Goal: Use online tool/utility: Utilize a website feature to perform a specific function

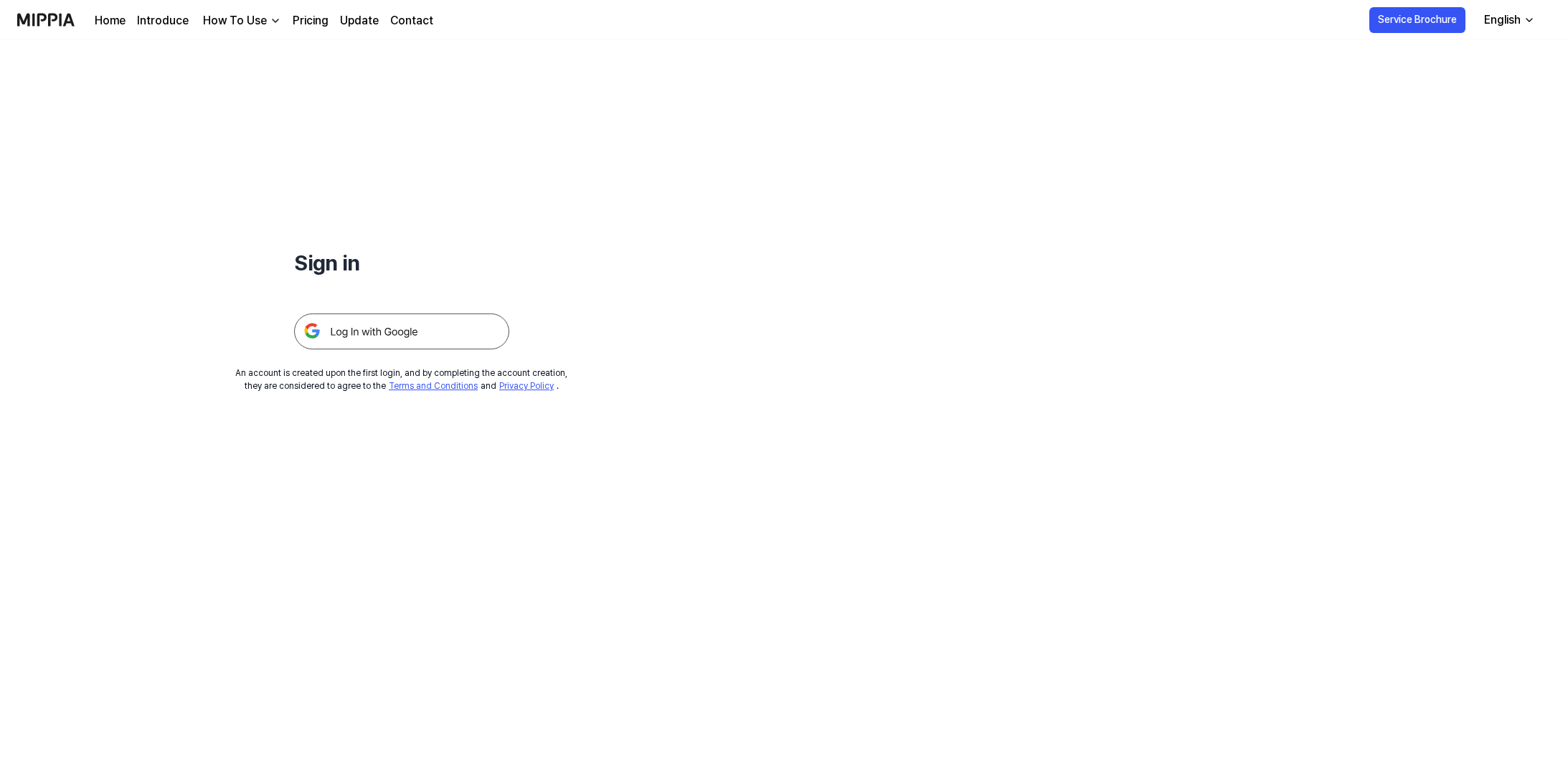
click at [395, 333] on img at bounding box center [402, 330] width 215 height 36
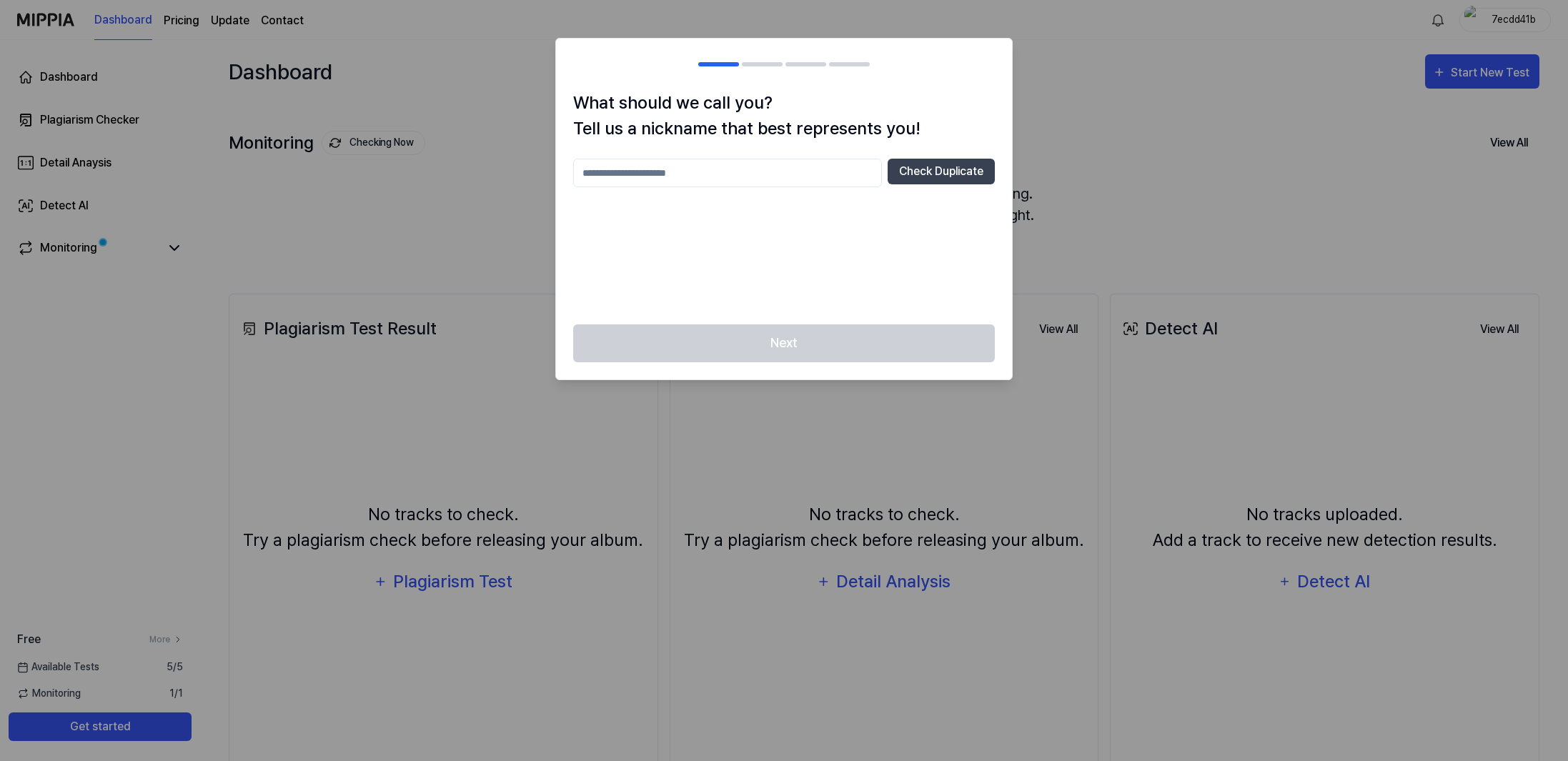
click at [625, 115] on h1 "What should we call you? Tell us a nickname that best represents you!" at bounding box center [784, 115] width 422 height 52
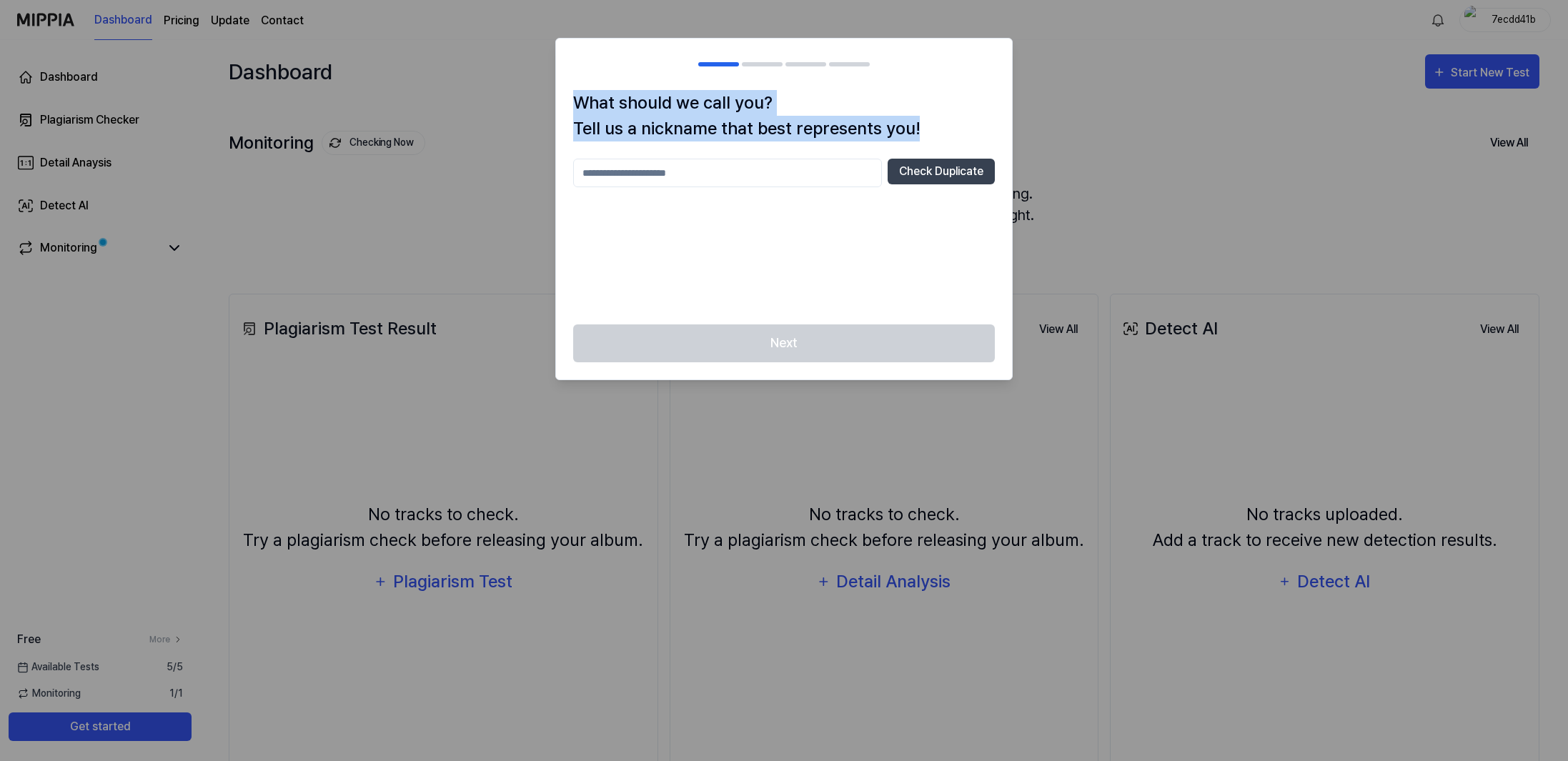
drag, startPoint x: 579, startPoint y: 102, endPoint x: 920, endPoint y: 125, distance: 341.8
click at [920, 125] on h1 "What should we call you? Tell us a nickname that best represents you!" at bounding box center [784, 115] width 422 height 52
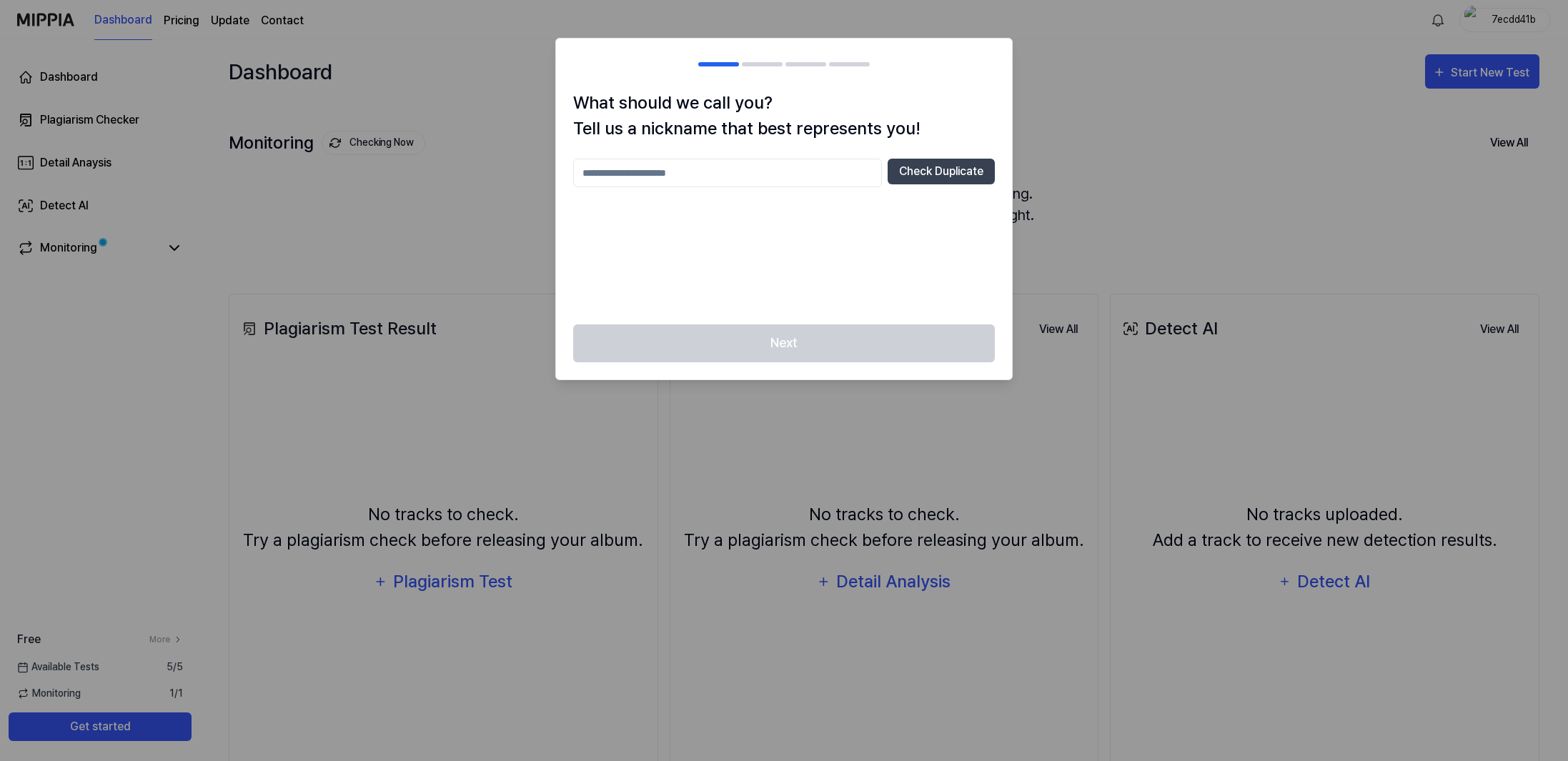
click at [624, 165] on input "text" at bounding box center [727, 172] width 309 height 28
type input "****"
click at [923, 175] on button "Check Duplicate" at bounding box center [941, 171] width 107 height 25
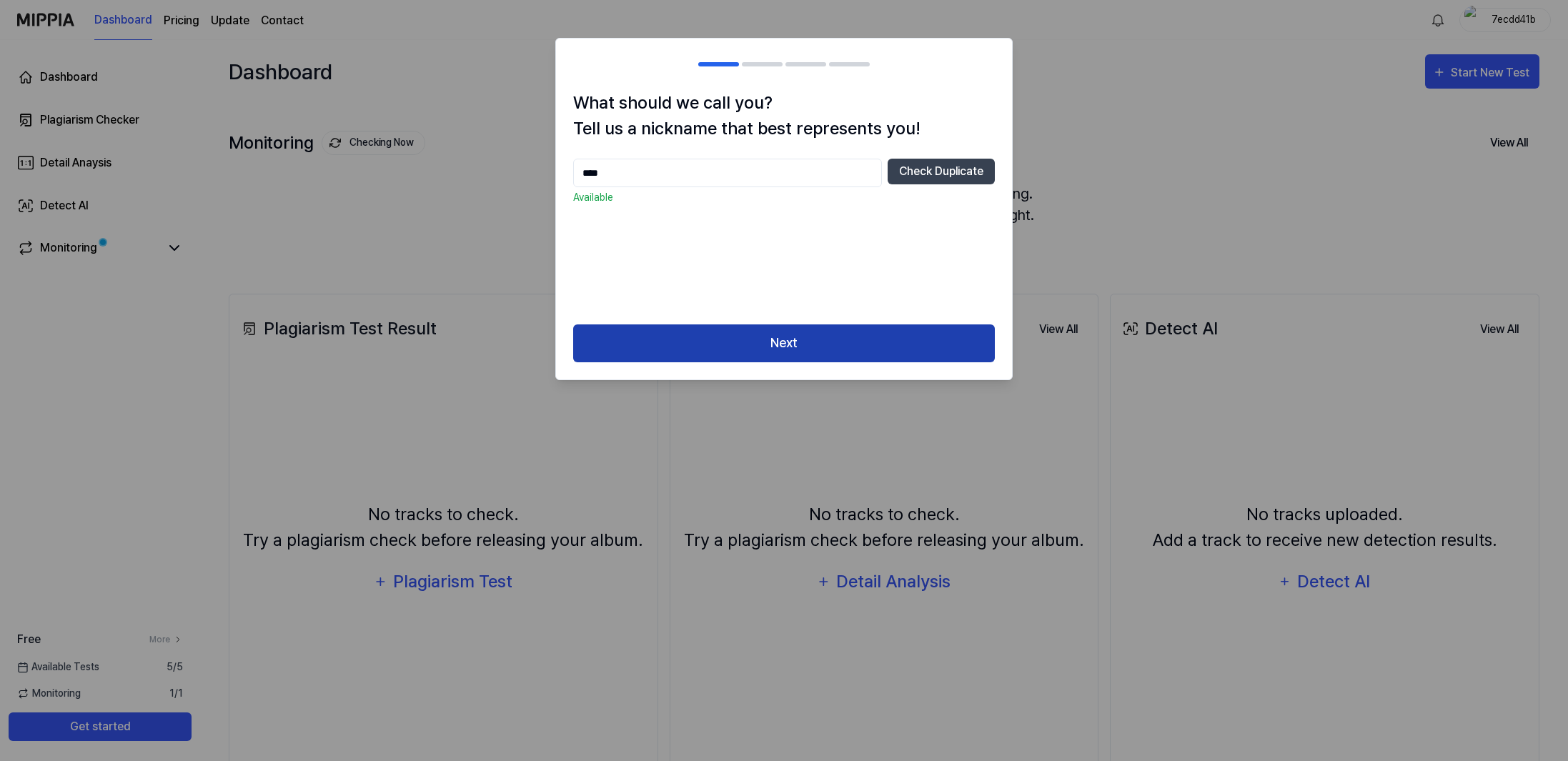
click at [784, 342] on button "Next" at bounding box center [784, 344] width 422 height 38
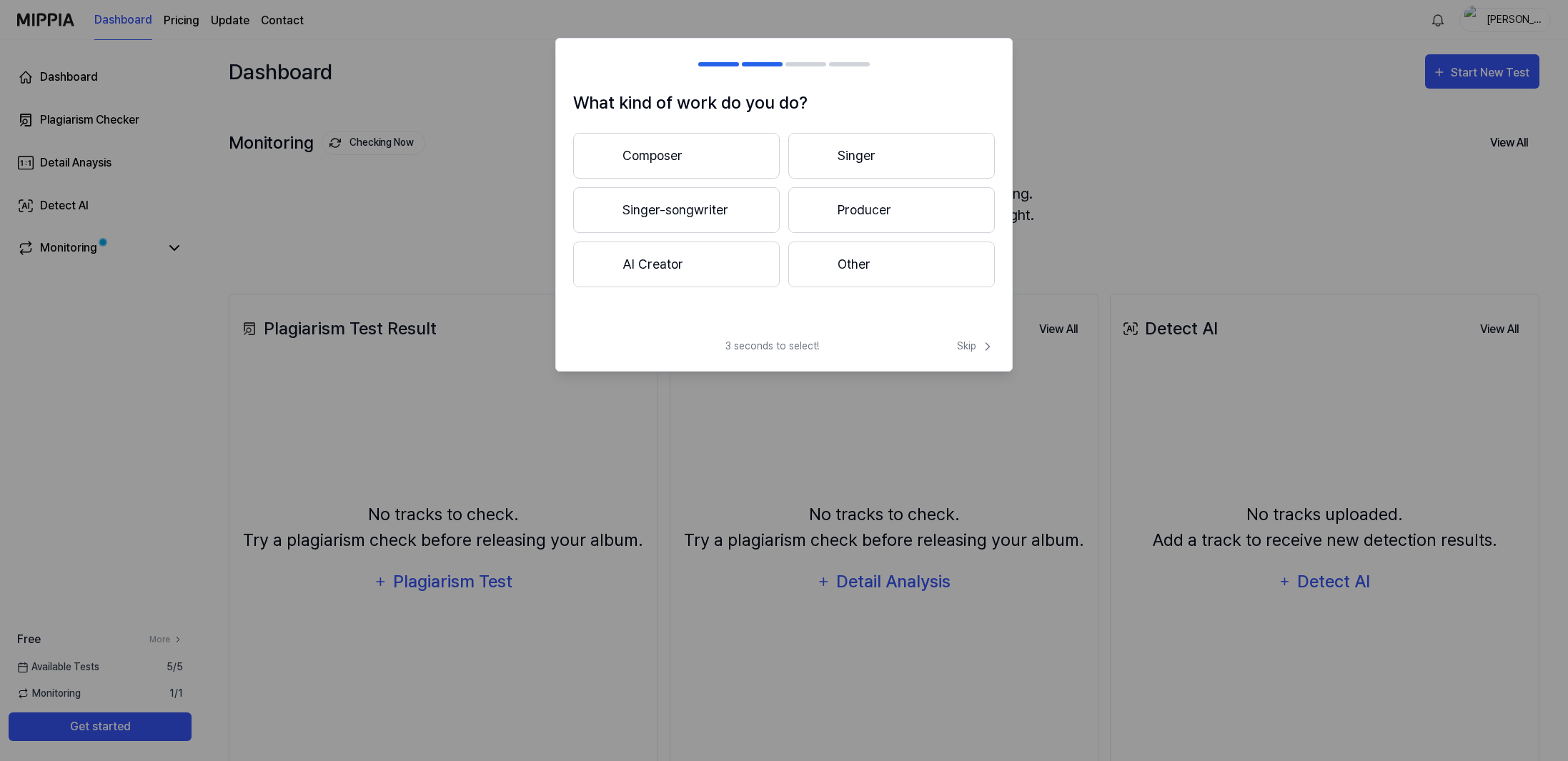
click at [700, 113] on h1 "What kind of work do you do?" at bounding box center [784, 103] width 422 height 25
click at [854, 270] on button "Other" at bounding box center [891, 265] width 206 height 45
click at [854, 221] on button "3 years or more" at bounding box center [891, 210] width 206 height 45
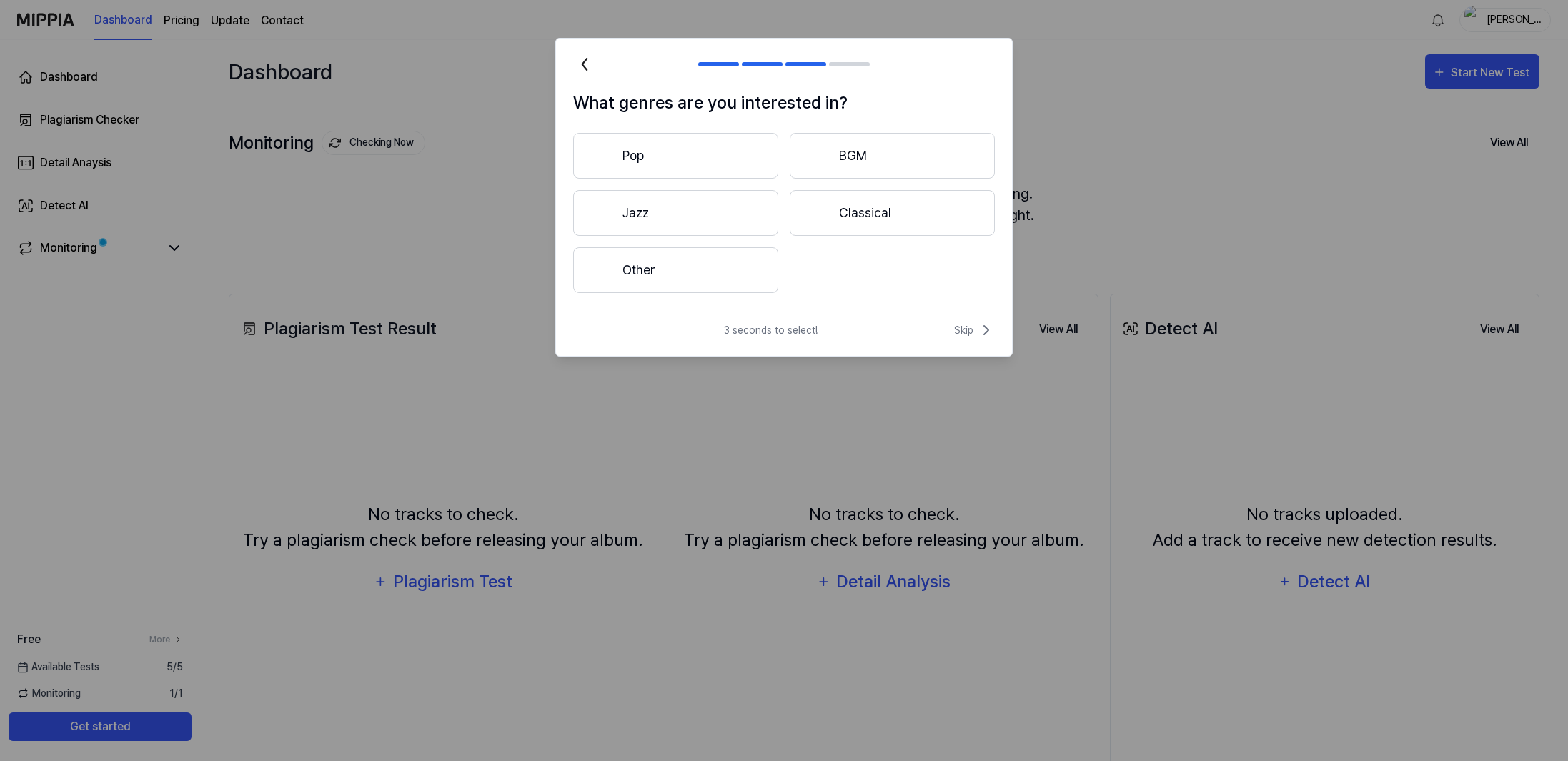
click at [684, 265] on button "Other" at bounding box center [675, 270] width 205 height 45
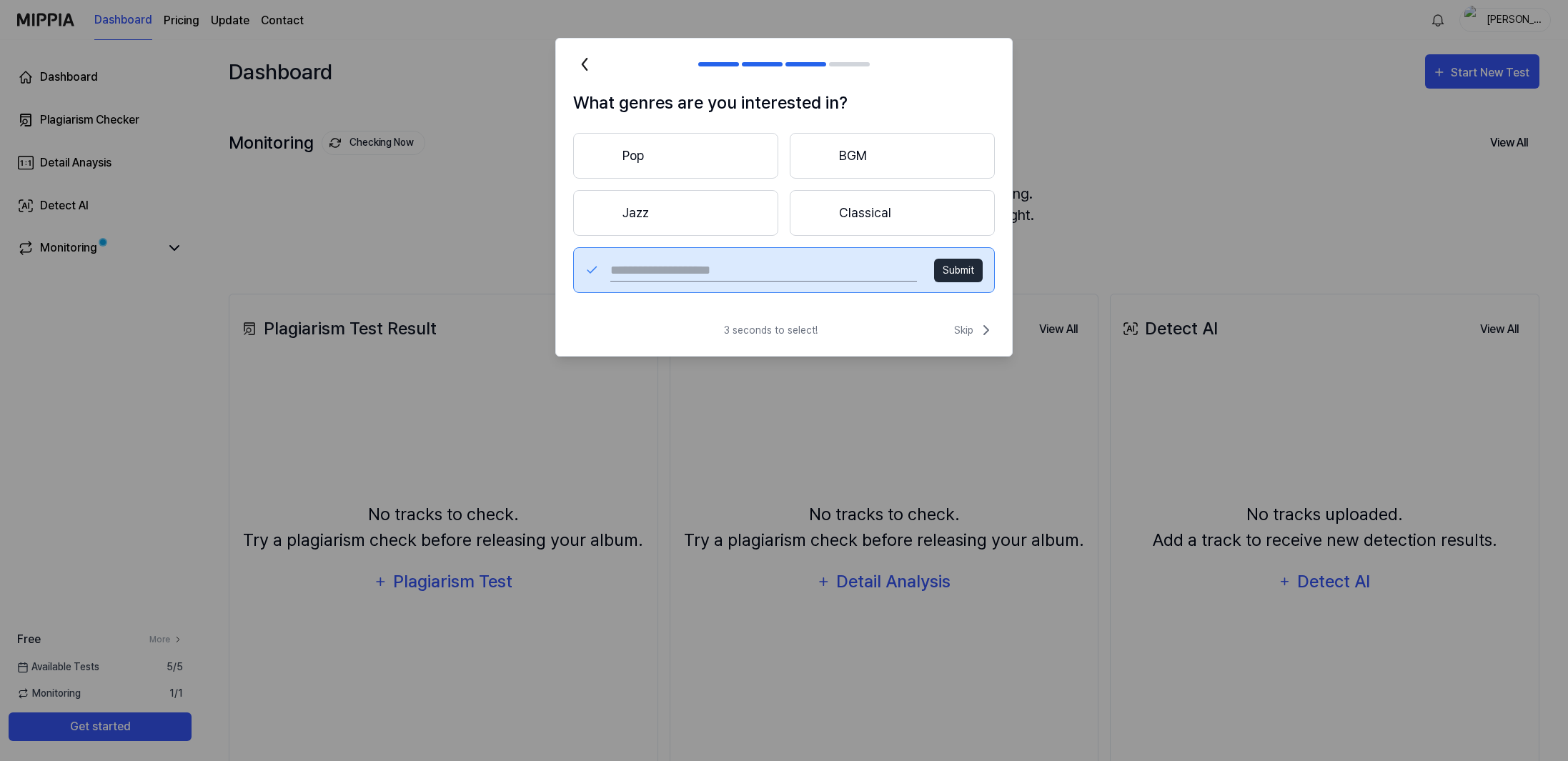
click at [677, 273] on input "text" at bounding box center [763, 270] width 306 height 23
type input "****"
click at [954, 271] on button "Submit" at bounding box center [957, 271] width 48 height 24
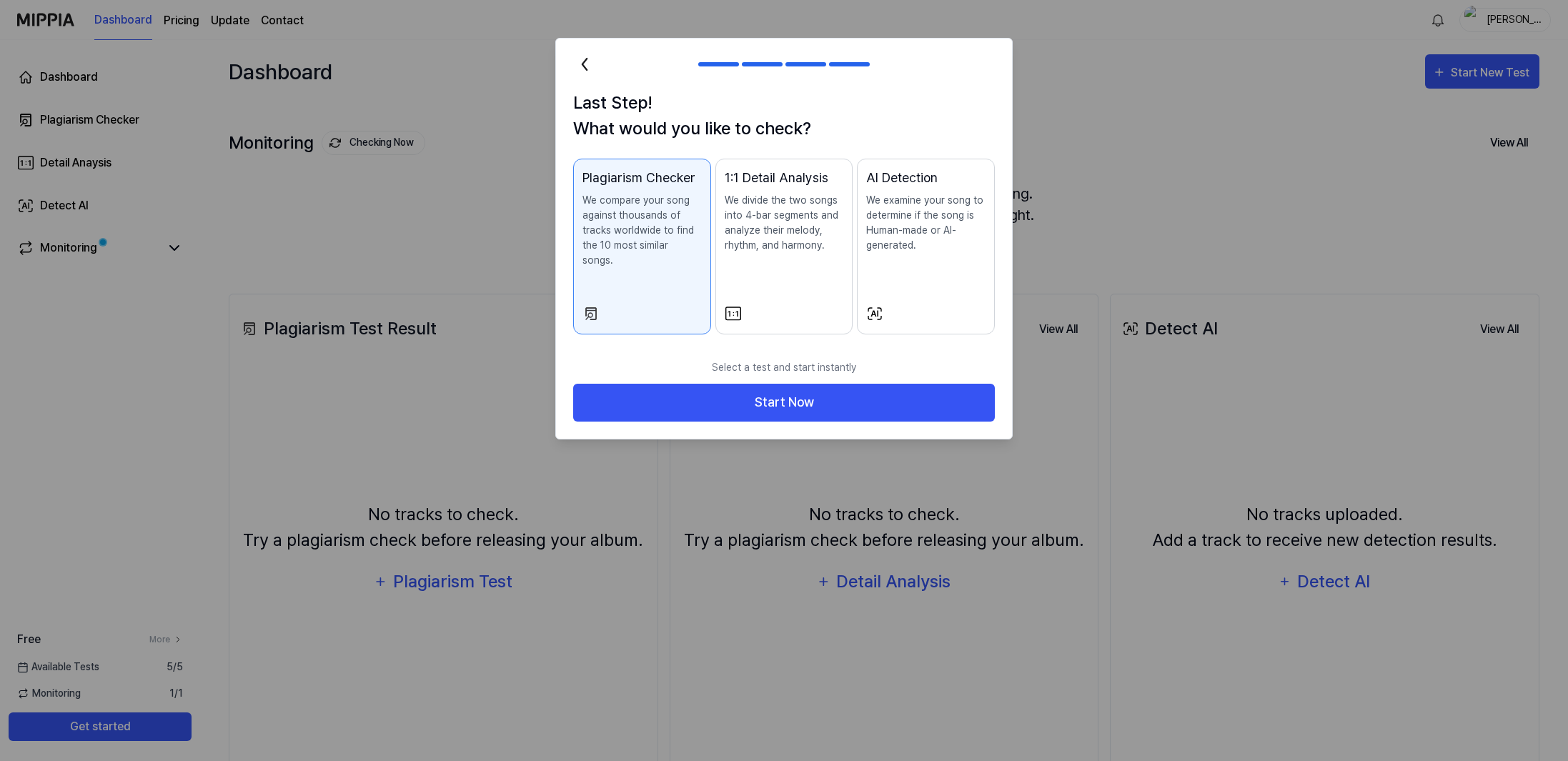
click at [656, 250] on p "We compare your song against thousands of tracks worldwide to find the 10 most …" at bounding box center [642, 230] width 119 height 75
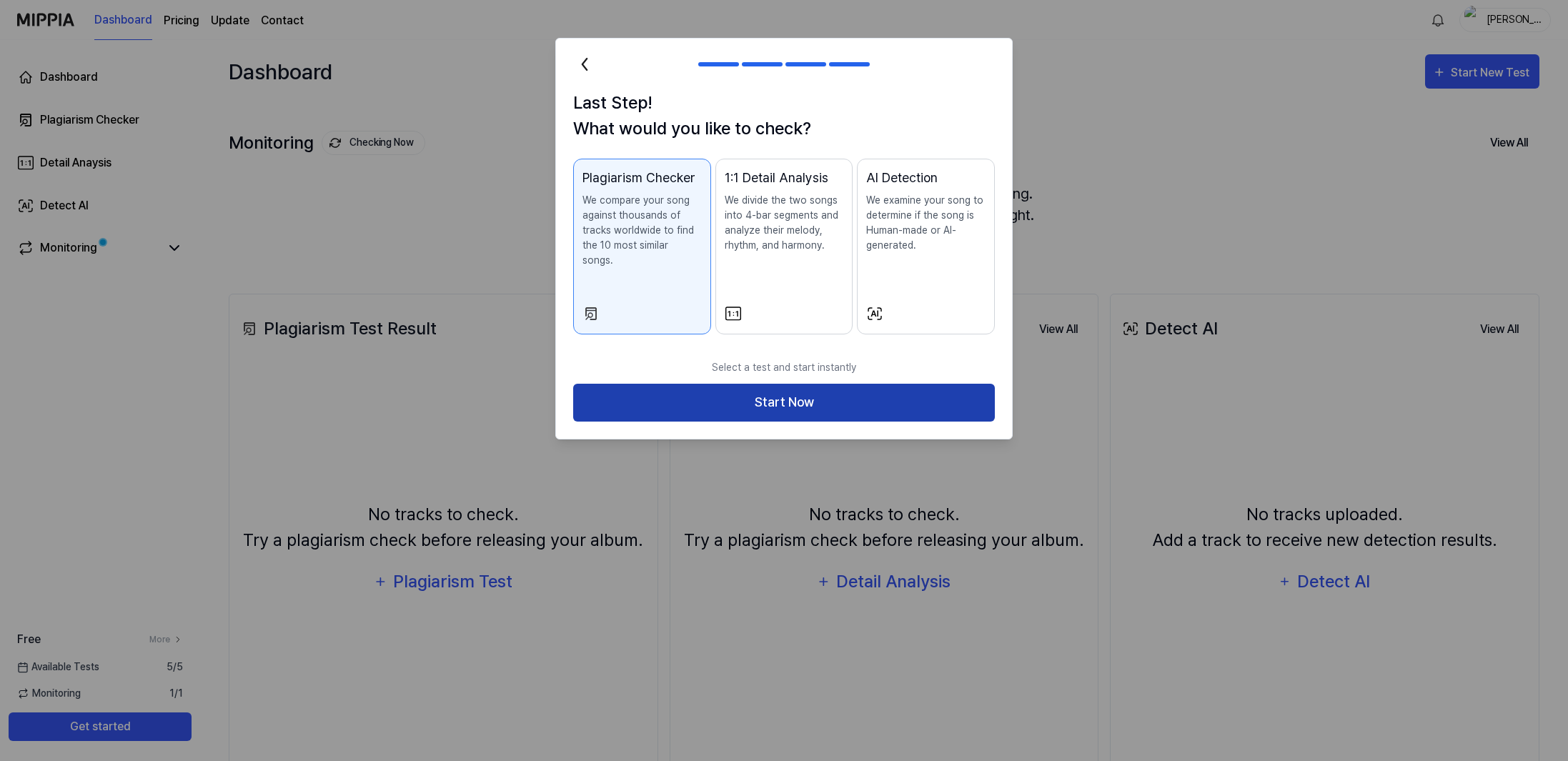
click at [776, 398] on button "Start Now" at bounding box center [784, 403] width 422 height 38
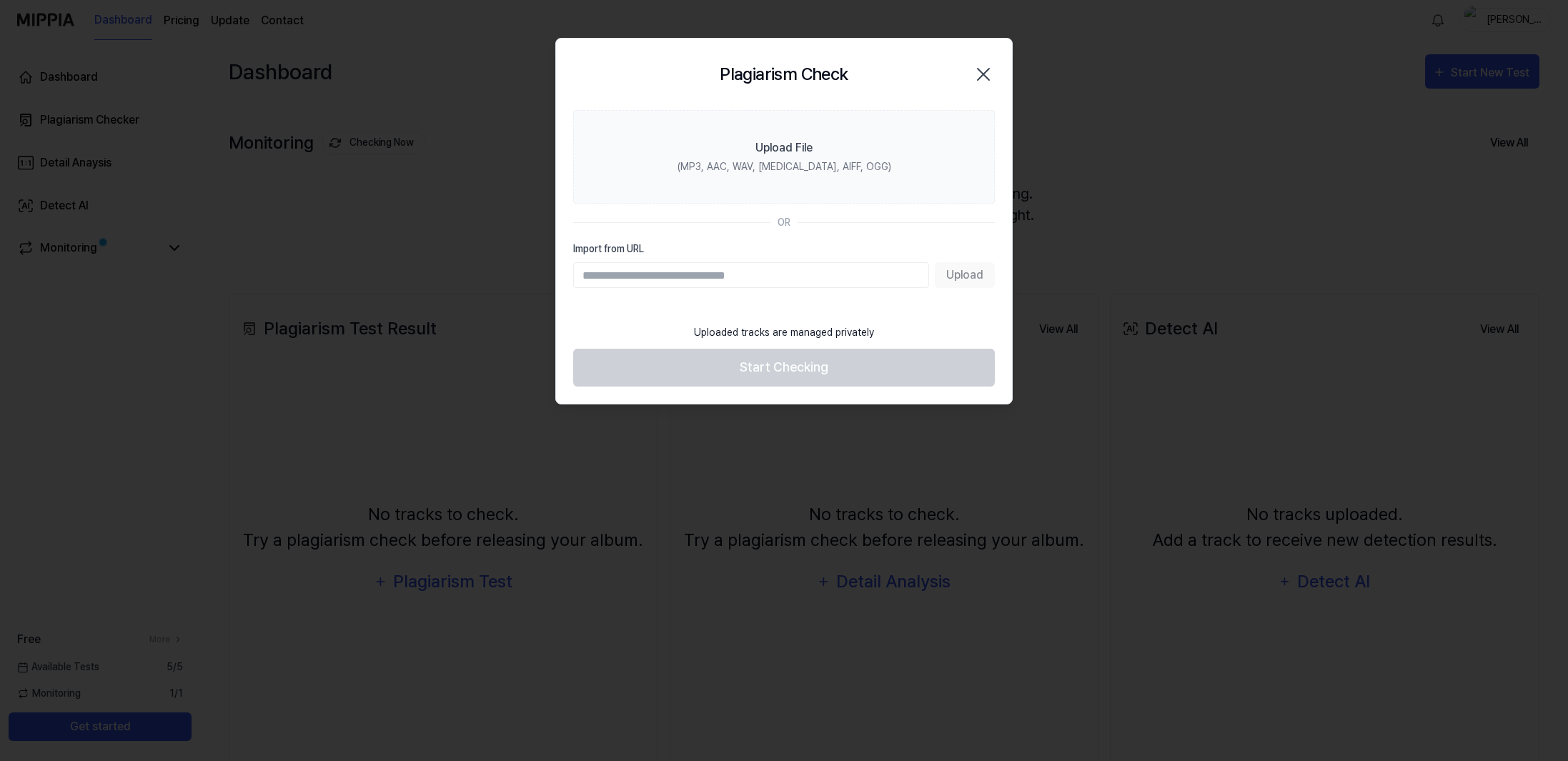
click at [619, 273] on input "Import from URL" at bounding box center [750, 275] width 355 height 25
click at [773, 275] on input "Import from URL" at bounding box center [750, 275] width 355 height 25
paste input "**********"
type input "**********"
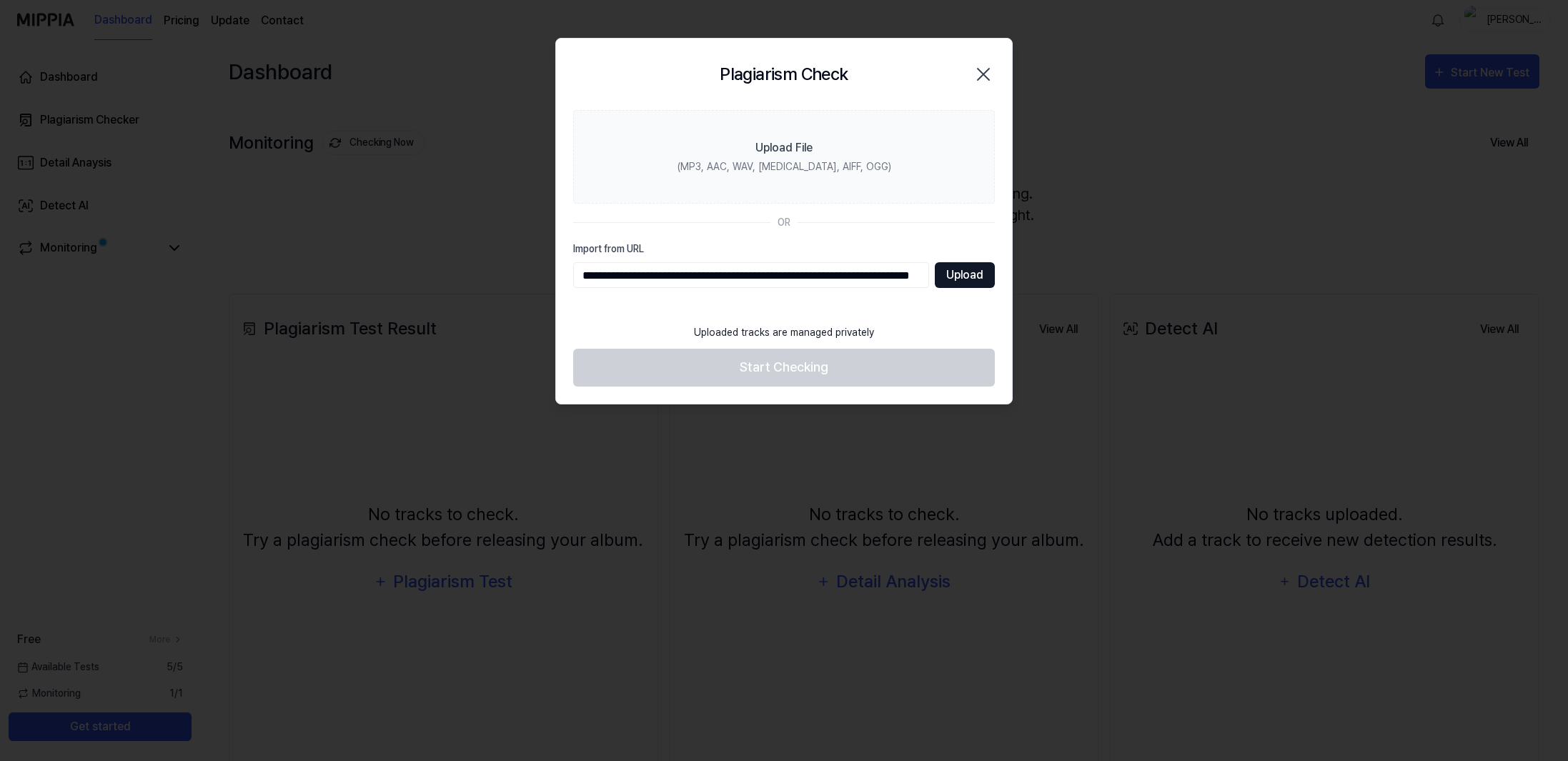
click at [962, 277] on button "Upload" at bounding box center [964, 275] width 60 height 25
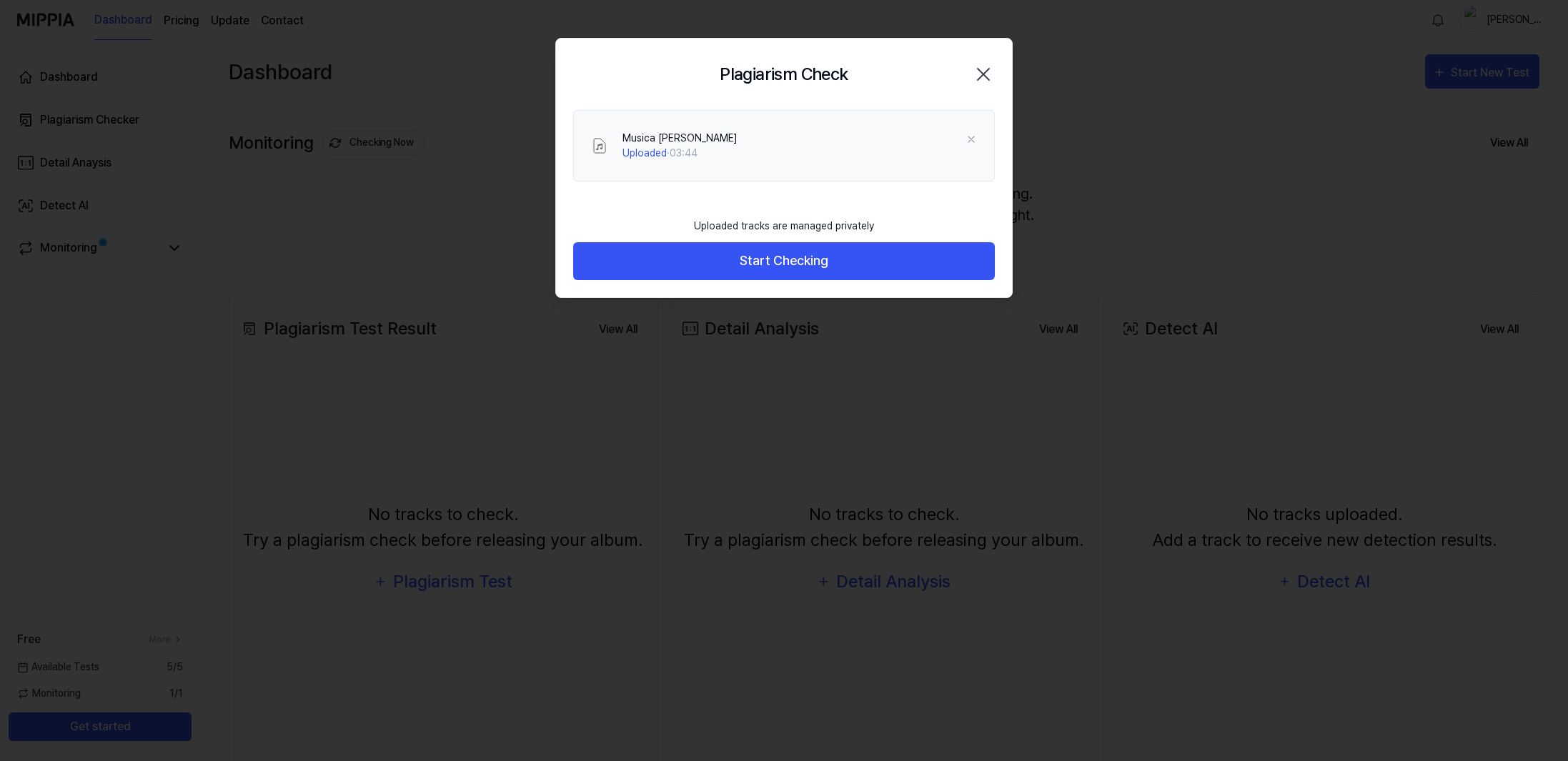
click at [670, 152] on div "Uploaded · 03:44" at bounding box center [680, 153] width 115 height 15
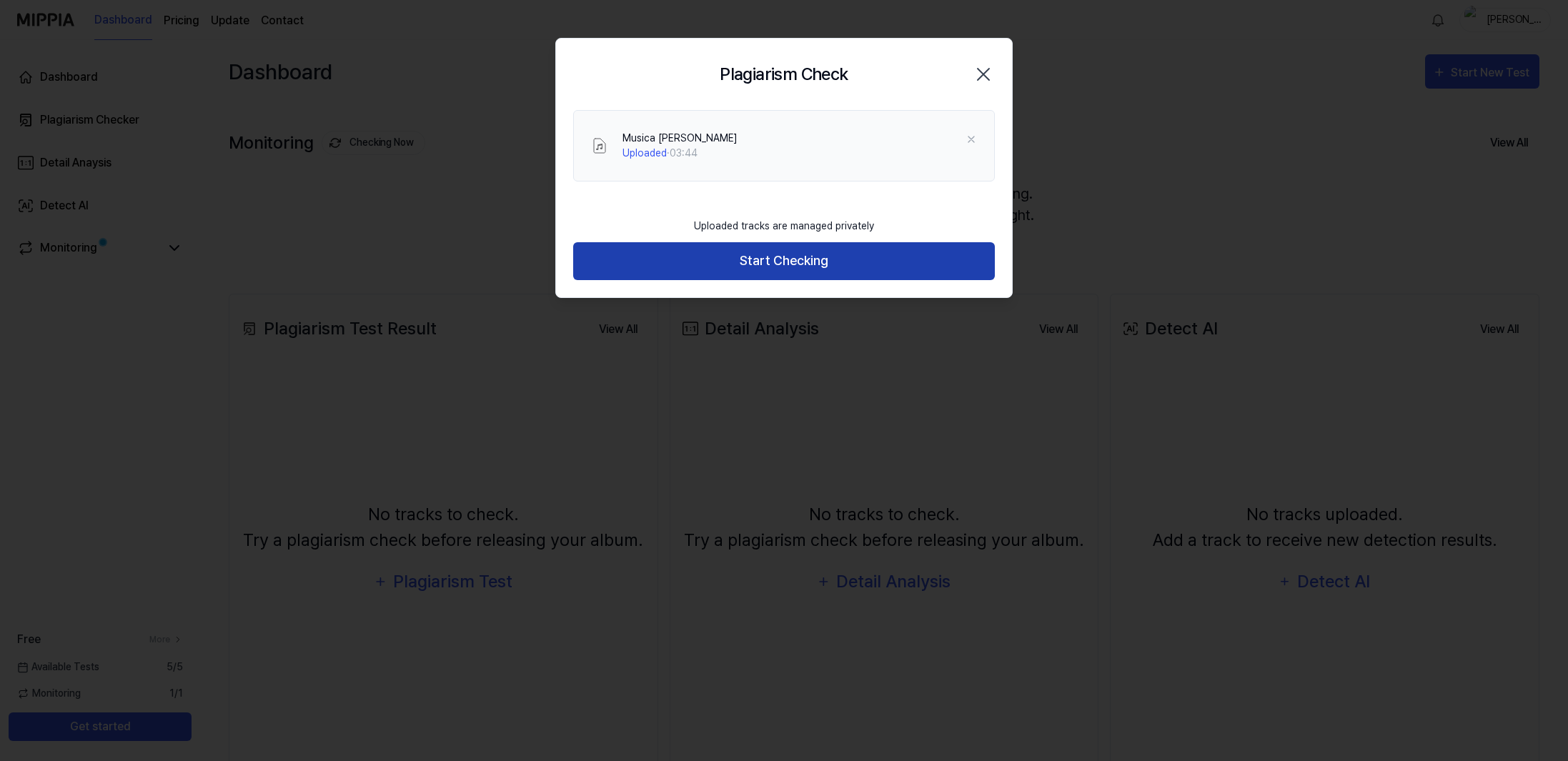
click at [776, 270] on button "Start Checking" at bounding box center [784, 261] width 422 height 38
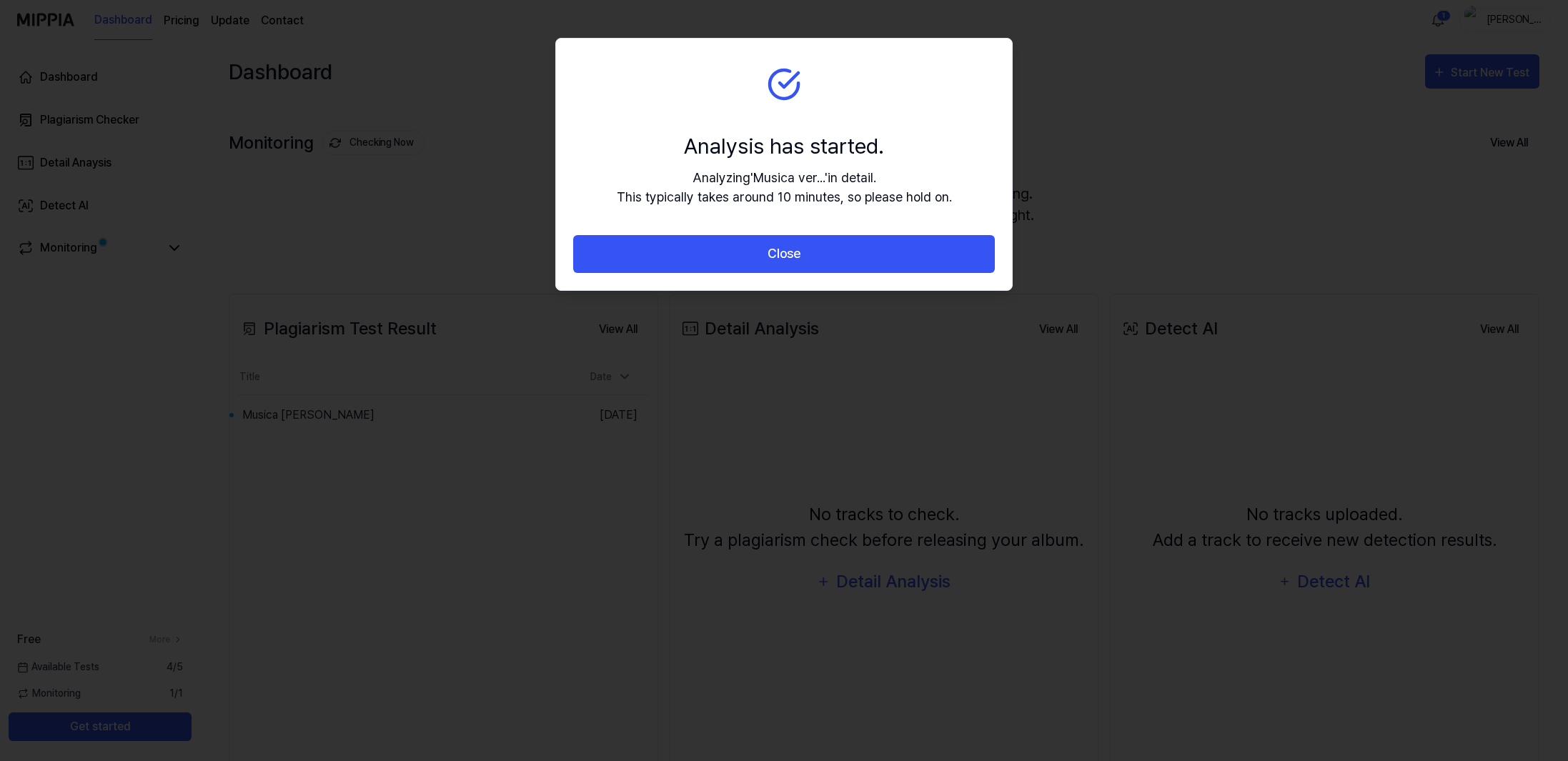
click at [788, 102] on section "Analysis has started. Analyzing ' Musica ver... ' in detail. This typically tak…" at bounding box center [784, 136] width 455 height 196
click at [780, 145] on div "Analysis has started." at bounding box center [784, 145] width 335 height 32
click at [760, 113] on section "Analysis has started. Analyzing ' Musica ver... ' in detail. This typically tak…" at bounding box center [784, 136] width 455 height 196
click at [786, 155] on div "Analysis has started." at bounding box center [784, 145] width 335 height 32
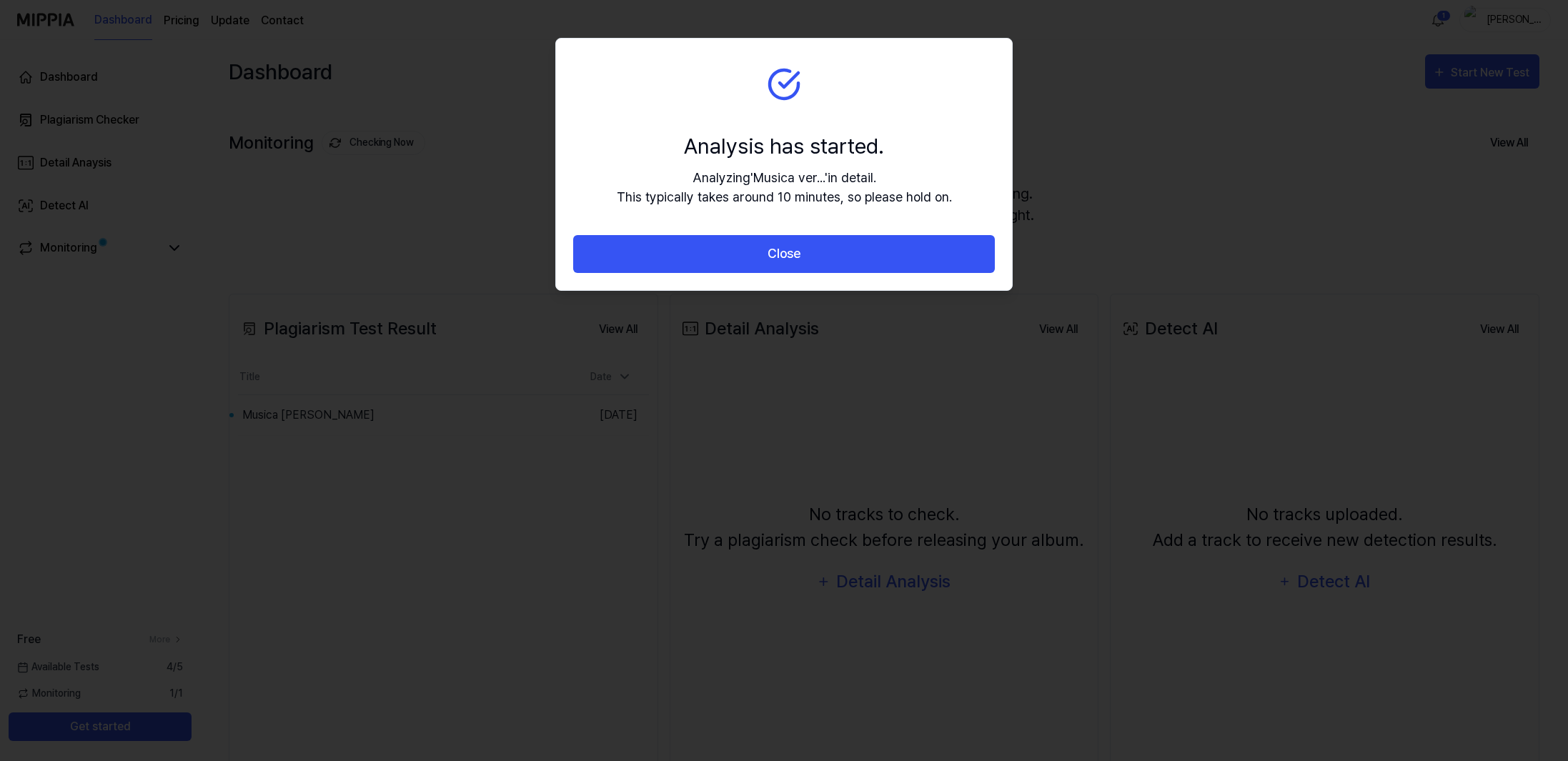
click at [810, 208] on section "Analysis has started. Analyzing ' Musica ver... ' in detail. This typically tak…" at bounding box center [784, 136] width 455 height 196
click at [875, 205] on div "Analyzing ' Musica ver... ' in detail. This typically takes around 10 minutes, …" at bounding box center [784, 187] width 335 height 38
click at [920, 205] on div "Analyzing ' Musica ver... ' in detail. This typically takes around 10 minutes, …" at bounding box center [784, 187] width 335 height 38
click at [941, 206] on section "Analysis has started. Analyzing ' Musica ver... ' in detail. This typically tak…" at bounding box center [784, 136] width 455 height 196
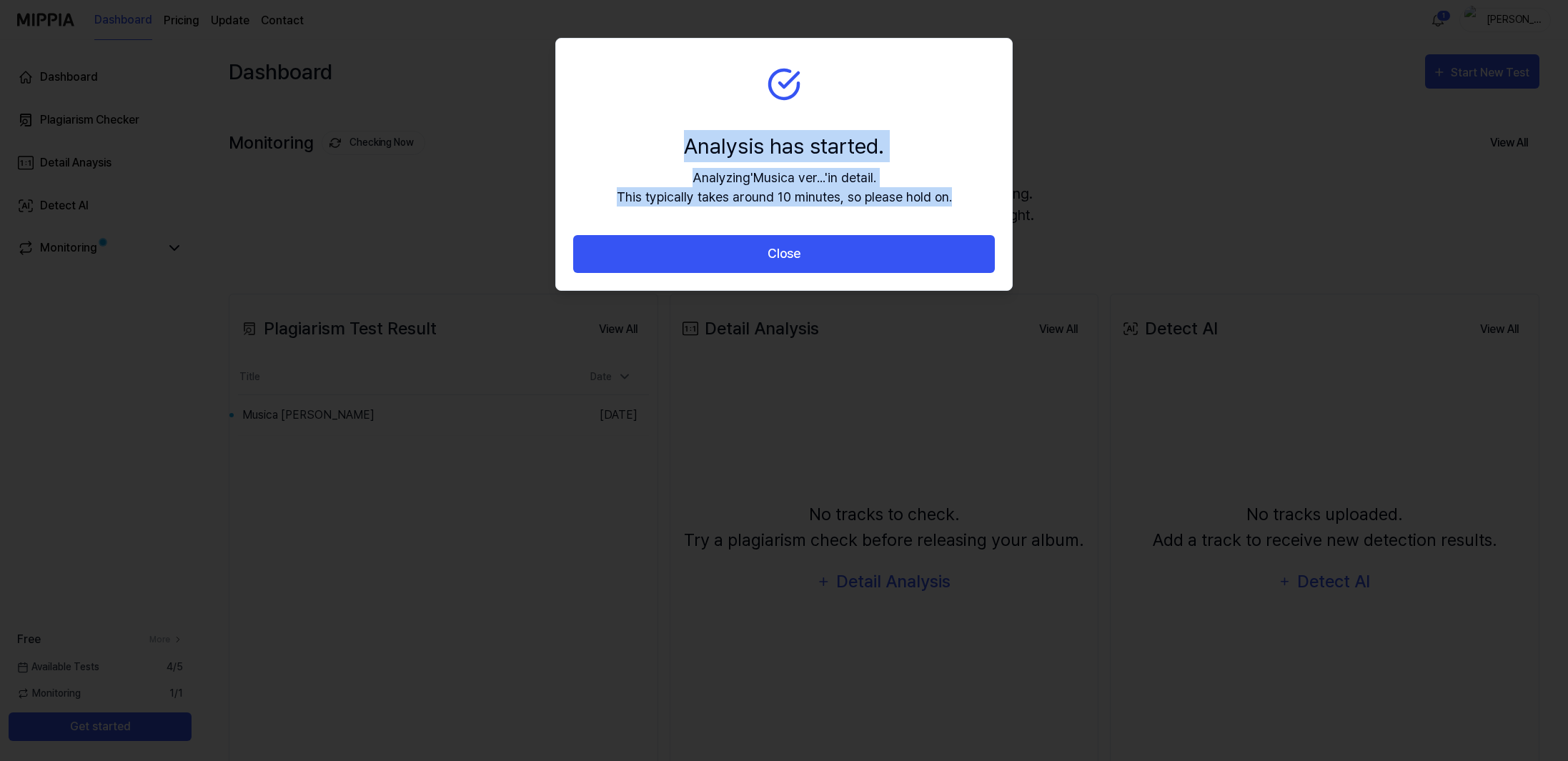
drag, startPoint x: 688, startPoint y: 151, endPoint x: 953, endPoint y: 201, distance: 269.7
click at [953, 201] on section "Analysis has started. Analyzing ' Musica ver... ' in detail. This typically tak…" at bounding box center [784, 136] width 455 height 196
copy div "Analysis has started. Analyzing ' Musica ver... ' in detail. This typically tak…"
click at [763, 147] on div "Analysis has started." at bounding box center [784, 145] width 335 height 32
